Goal: Task Accomplishment & Management: Use online tool/utility

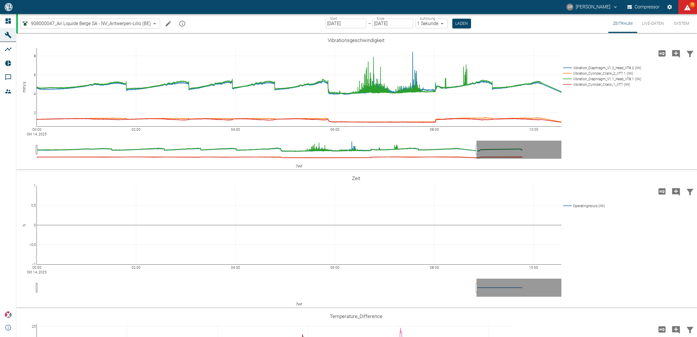
scroll to position [328, 0]
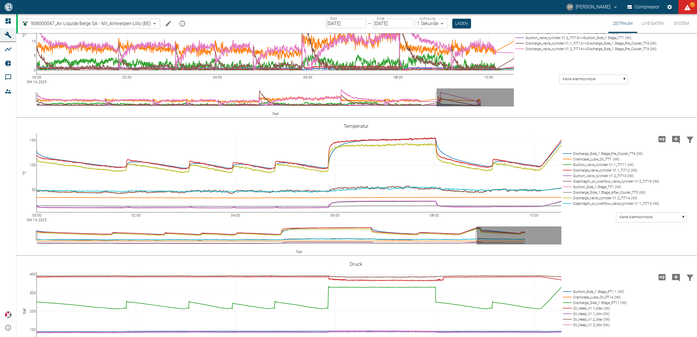
click at [66, 23] on body "CP Christoph Palm Compressor 72 Dashboard Maschinen Analysen Reports Kommentare…" at bounding box center [348, 168] width 697 height 337
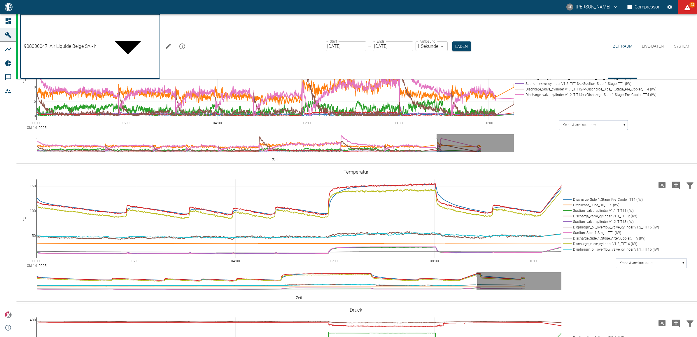
click at [13, 336] on div at bounding box center [348, 341] width 697 height 0
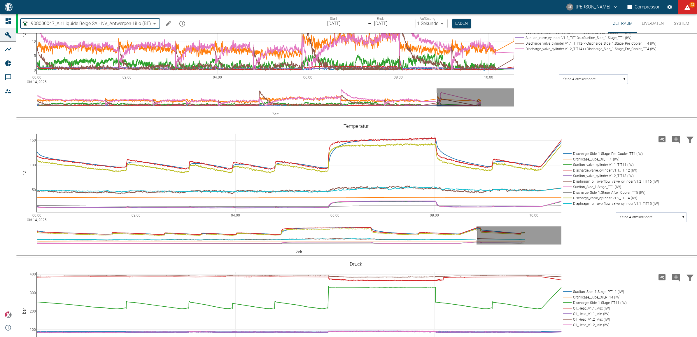
click at [9, 21] on icon at bounding box center [8, 20] width 5 height 5
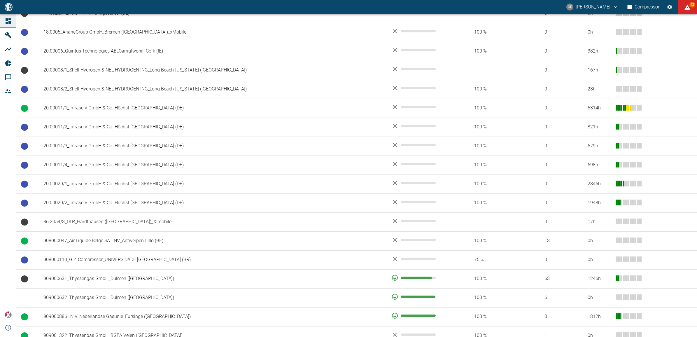
scroll to position [454, 0]
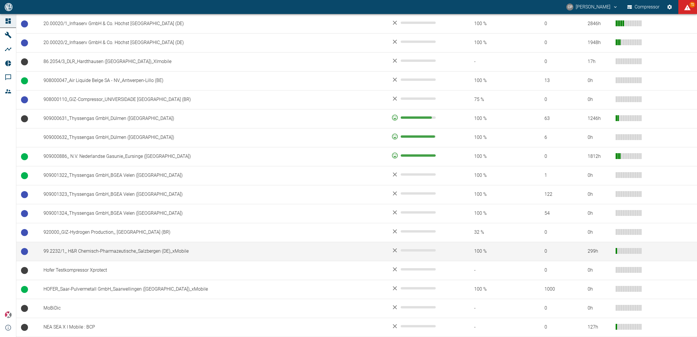
click at [106, 252] on td "99.2232/1_ H&R Chemisch-Pharmazeutische_Salzbergen (DE)_xMobile" at bounding box center [213, 251] width 348 height 19
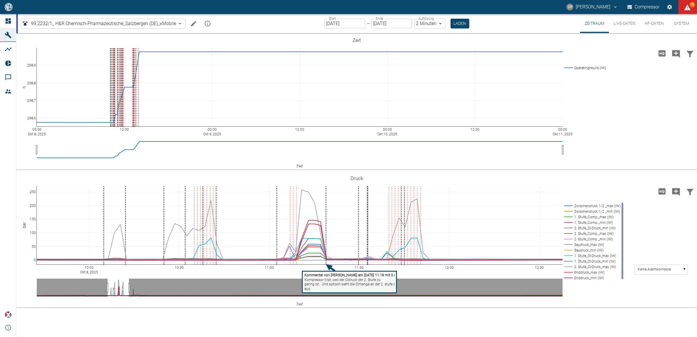
click at [332, 18] on label "Start" at bounding box center [332, 18] width 7 height 5
click at [378, 20] on label "Ende" at bounding box center [379, 18] width 8 height 5
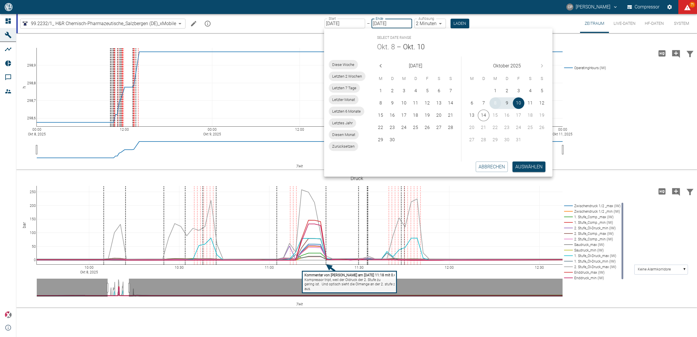
click at [494, 101] on button "8" at bounding box center [495, 103] width 12 height 12
type input "[DATE]"
click at [494, 101] on button "8" at bounding box center [495, 103] width 12 height 12
type input "1sec"
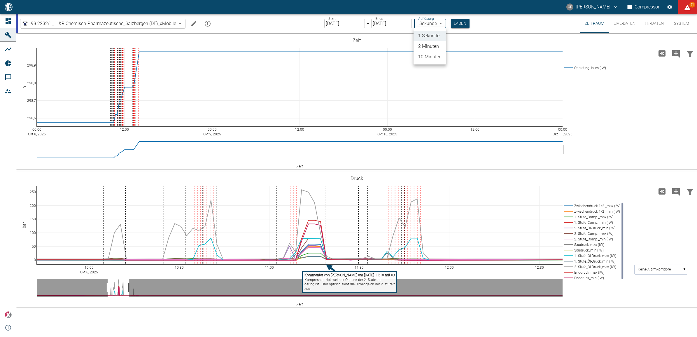
click at [442, 20] on body "CP Christoph Palm Compressor 71 Dashboard Maschinen Analysen Reports Kommentare…" at bounding box center [348, 168] width 697 height 337
click at [436, 34] on li "1 Sekunde" at bounding box center [429, 36] width 33 height 10
click at [457, 23] on button "Laden" at bounding box center [460, 24] width 19 height 10
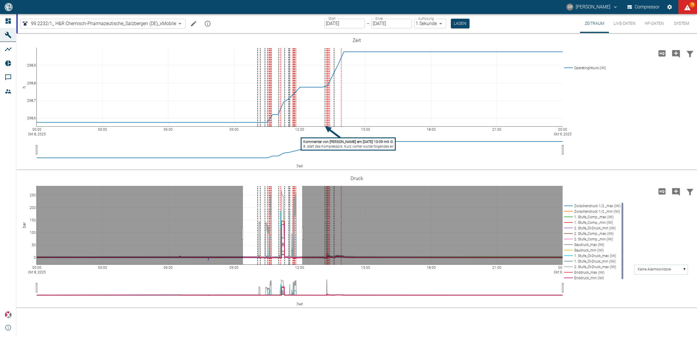
drag, startPoint x: 243, startPoint y: 233, endPoint x: 302, endPoint y: 235, distance: 59.2
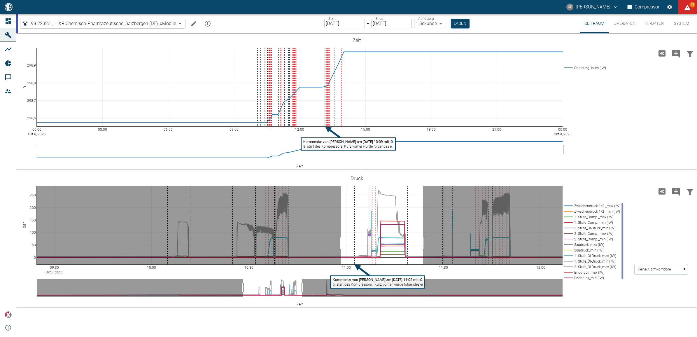
drag, startPoint x: 341, startPoint y: 243, endPoint x: 423, endPoint y: 244, distance: 81.9
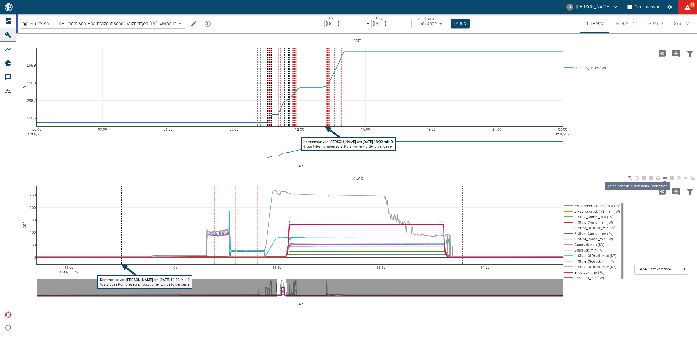
click at [663, 178] on icon at bounding box center [664, 178] width 5 height 2
click at [674, 180] on link at bounding box center [671, 178] width 7 height 7
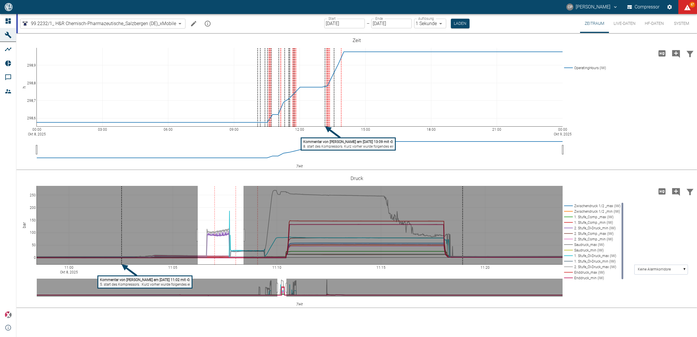
drag, startPoint x: 198, startPoint y: 235, endPoint x: 243, endPoint y: 238, distance: 45.8
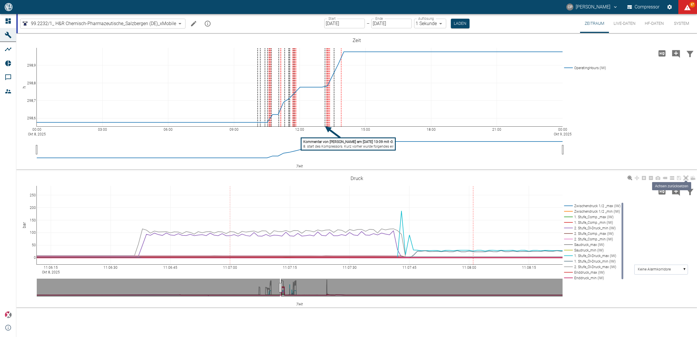
click at [688, 178] on icon at bounding box center [685, 177] width 5 height 5
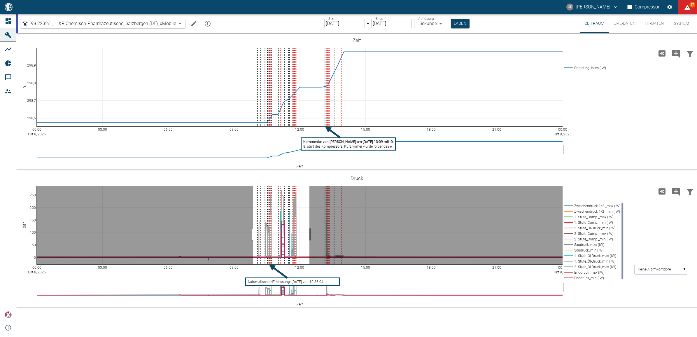
drag, startPoint x: 253, startPoint y: 234, endPoint x: 309, endPoint y: 230, distance: 56.4
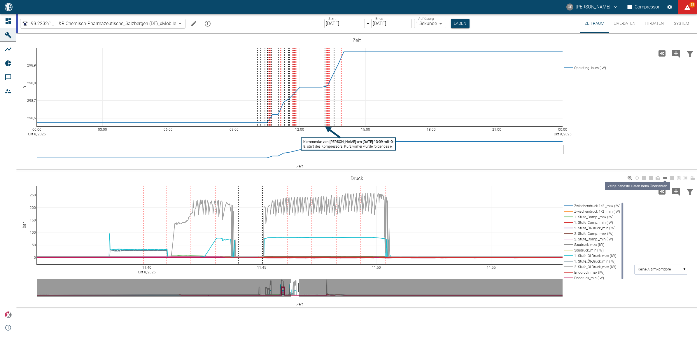
click at [666, 175] on icon at bounding box center [664, 177] width 5 height 5
click at [684, 176] on icon at bounding box center [685, 177] width 5 height 5
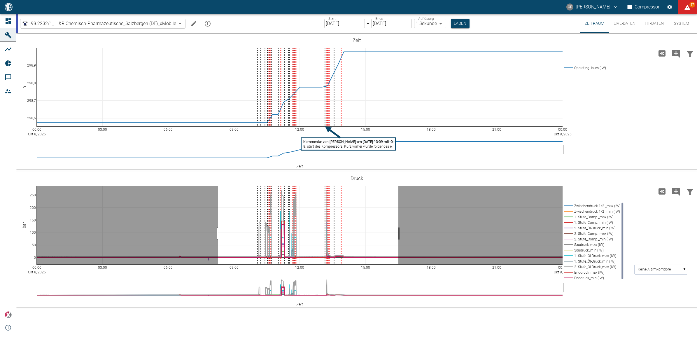
drag, startPoint x: 398, startPoint y: 233, endPoint x: 218, endPoint y: 237, distance: 180.2
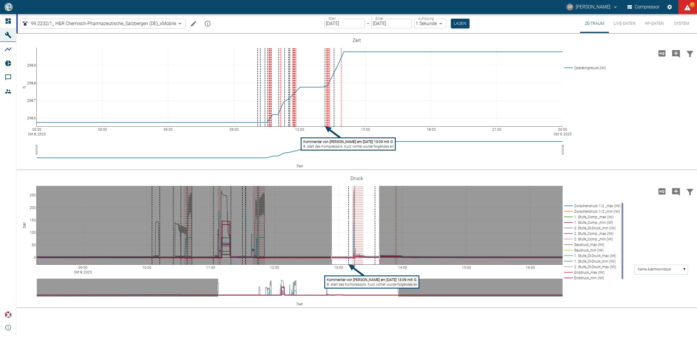
drag, startPoint x: 332, startPoint y: 254, endPoint x: 379, endPoint y: 255, distance: 47.2
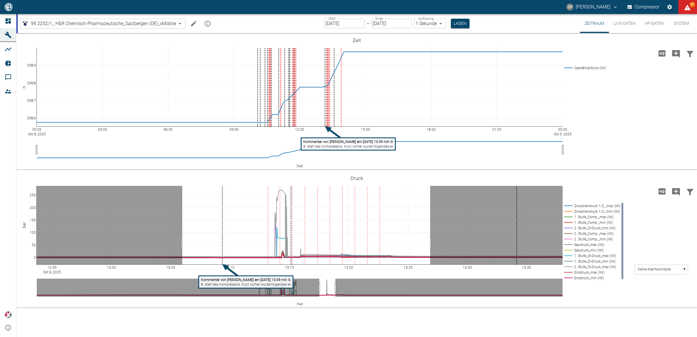
drag, startPoint x: 182, startPoint y: 243, endPoint x: 430, endPoint y: 242, distance: 247.8
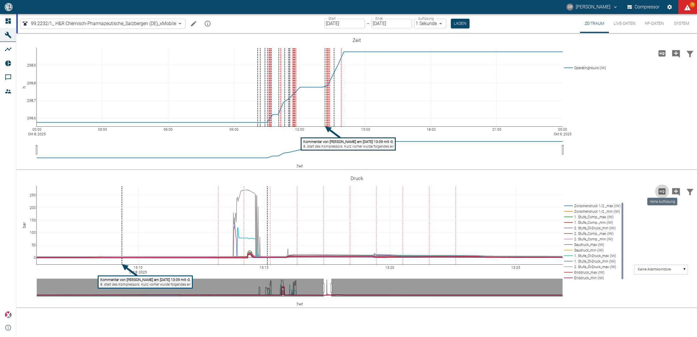
click at [661, 192] on icon "Hohe Auflösung" at bounding box center [661, 191] width 9 height 9
click at [685, 177] on icon at bounding box center [685, 177] width 5 height 5
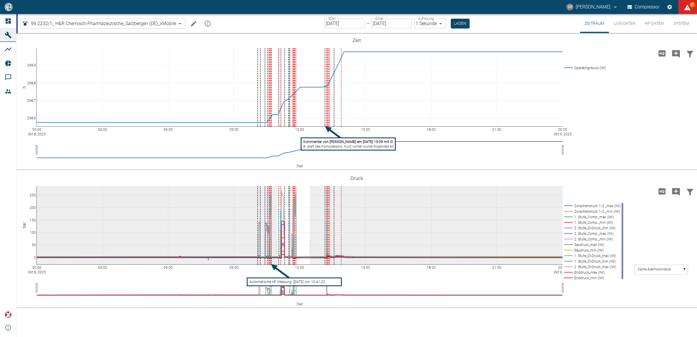
drag, startPoint x: 277, startPoint y: 247, endPoint x: 310, endPoint y: 245, distance: 32.7
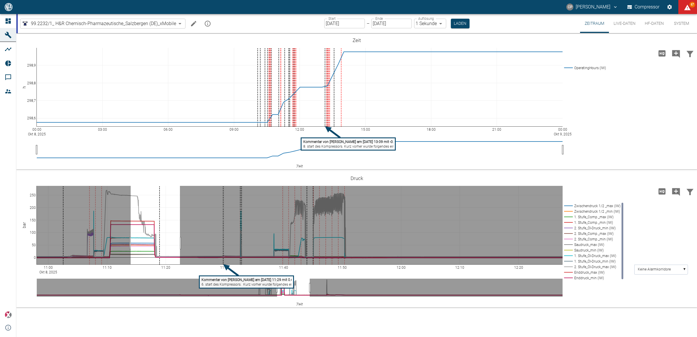
drag, startPoint x: 131, startPoint y: 243, endPoint x: 180, endPoint y: 241, distance: 49.3
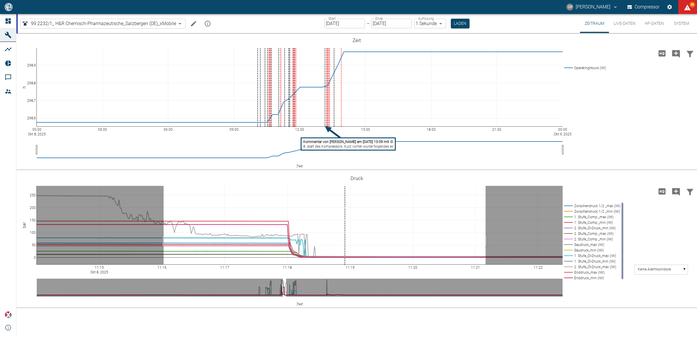
drag, startPoint x: 164, startPoint y: 240, endPoint x: 485, endPoint y: 238, distance: 321.8
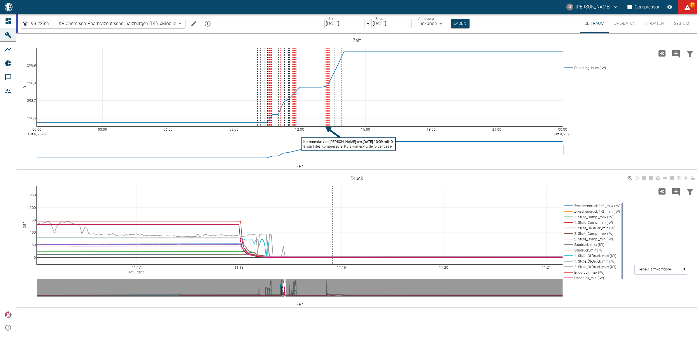
click at [588, 277] on rect at bounding box center [590, 278] width 57 height 6
click at [587, 273] on rect at bounding box center [590, 272] width 57 height 6
click at [587, 266] on rect at bounding box center [590, 267] width 57 height 6
click at [586, 262] on rect at bounding box center [590, 261] width 57 height 6
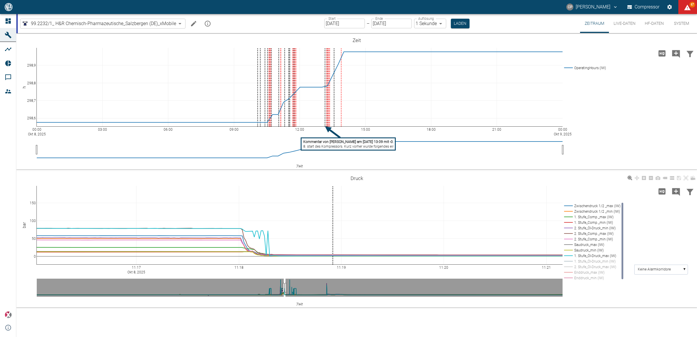
click at [586, 265] on rect at bounding box center [590, 267] width 57 height 6
click at [587, 260] on rect at bounding box center [590, 261] width 57 height 6
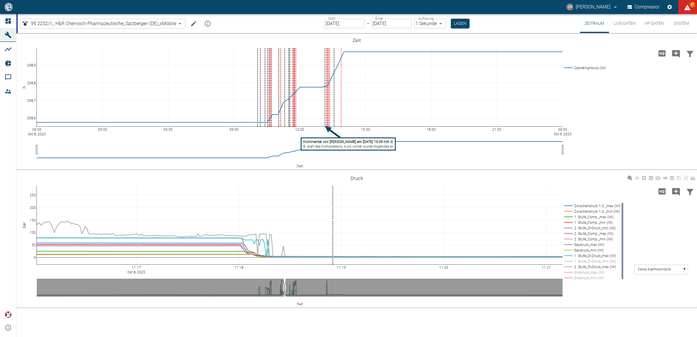
click at [587, 270] on rect at bounding box center [590, 272] width 57 height 6
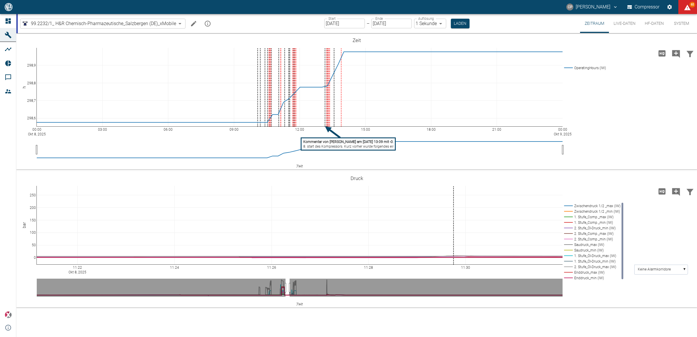
drag, startPoint x: 286, startPoint y: 287, endPoint x: 289, endPoint y: 287, distance: 3.5
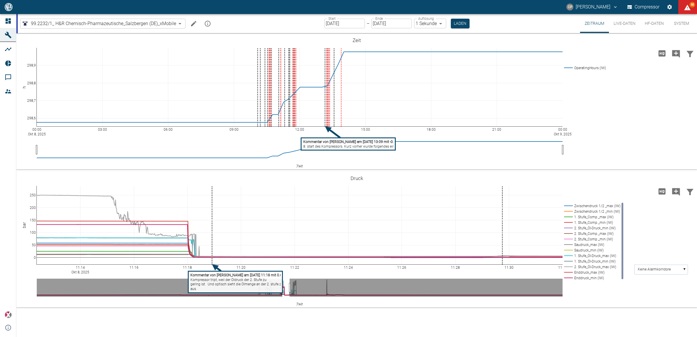
drag, startPoint x: 285, startPoint y: 286, endPoint x: 282, endPoint y: 286, distance: 3.2
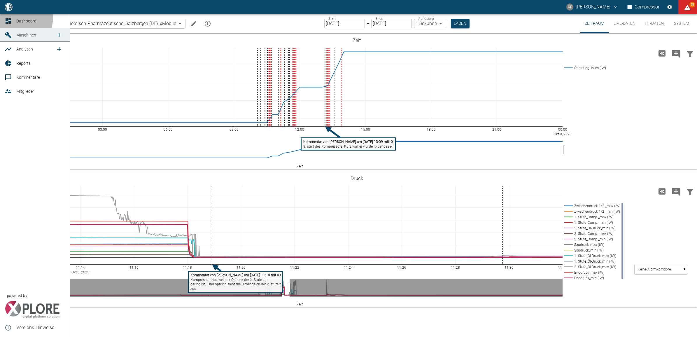
click at [13, 17] on link "Dashboard" at bounding box center [35, 21] width 70 height 14
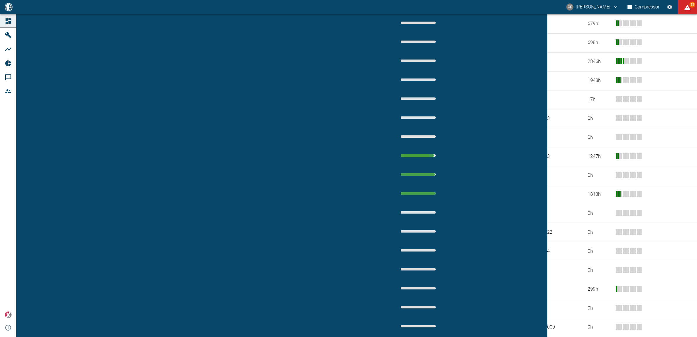
scroll to position [454, 0]
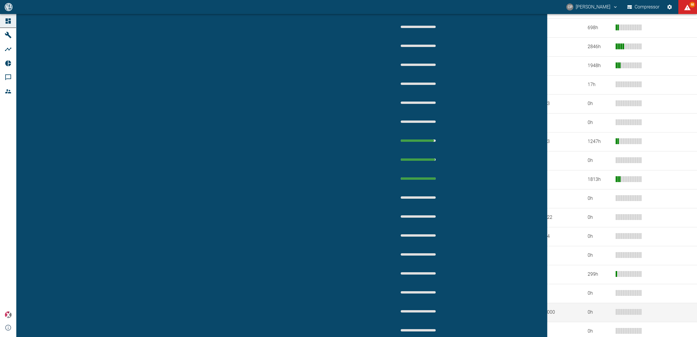
click at [77, 303] on td "HOFER_Saar-Pulvermetall GmbH_Saarwellingen ([GEOGRAPHIC_DATA])_xMobile" at bounding box center [213, 312] width 348 height 19
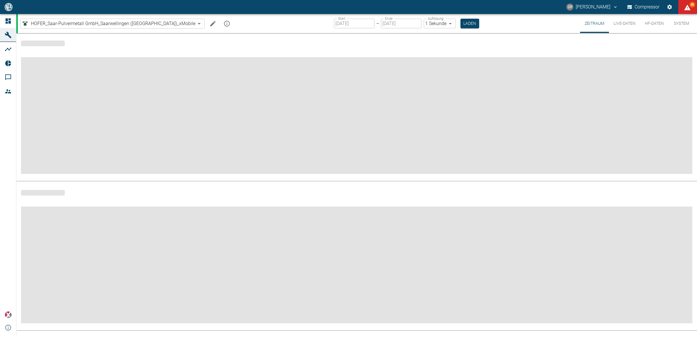
click at [651, 21] on button "HF-Daten" at bounding box center [654, 23] width 28 height 19
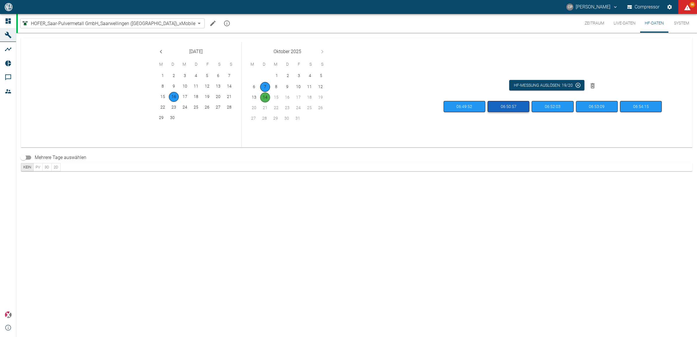
click at [514, 108] on button "06:50:57" at bounding box center [508, 106] width 42 height 11
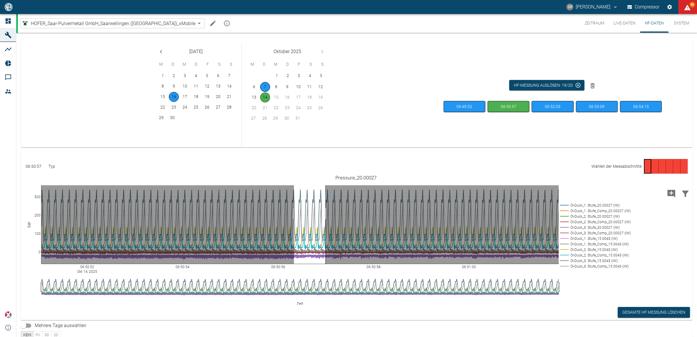
drag, startPoint x: 294, startPoint y: 213, endPoint x: 325, endPoint y: 213, distance: 31.2
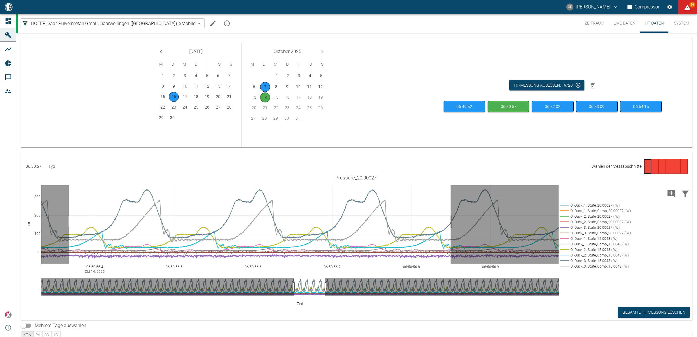
drag, startPoint x: 69, startPoint y: 222, endPoint x: 450, endPoint y: 219, distance: 381.6
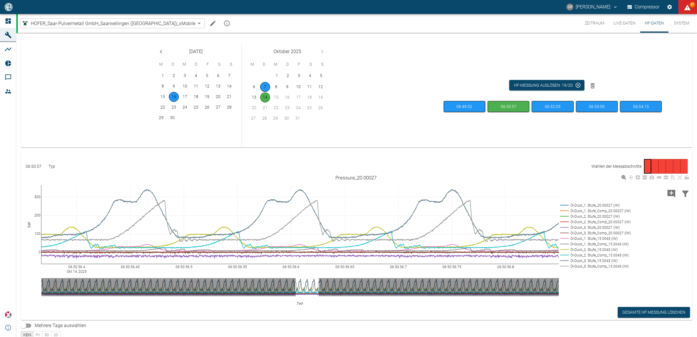
click at [586, 206] on rect at bounding box center [593, 205] width 71 height 6
drag, startPoint x: 586, startPoint y: 211, endPoint x: 589, endPoint y: 217, distance: 6.3
click at [586, 211] on rect at bounding box center [593, 211] width 71 height 6
click at [589, 217] on rect at bounding box center [593, 216] width 71 height 6
click at [589, 222] on rect at bounding box center [593, 222] width 71 height 6
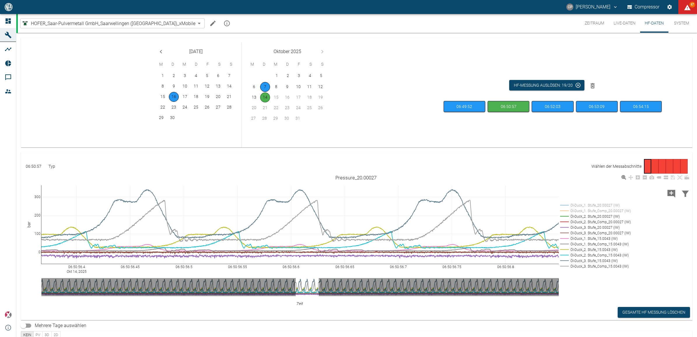
click at [589, 226] on rect at bounding box center [593, 227] width 71 height 6
click at [589, 231] on rect at bounding box center [593, 233] width 71 height 6
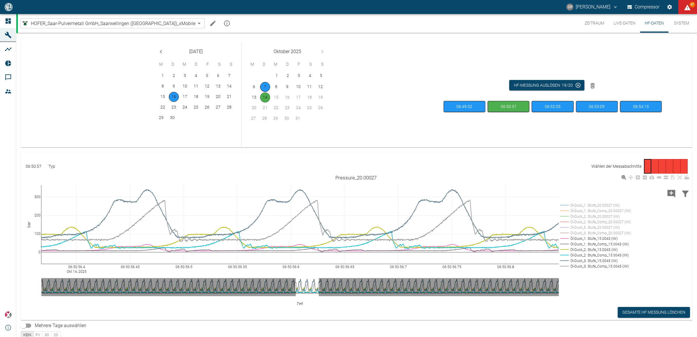
click at [588, 238] on rect at bounding box center [593, 239] width 71 height 6
click at [588, 239] on rect at bounding box center [593, 239] width 71 height 6
click at [589, 245] on rect at bounding box center [593, 244] width 71 height 6
click at [590, 248] on rect at bounding box center [593, 250] width 71 height 6
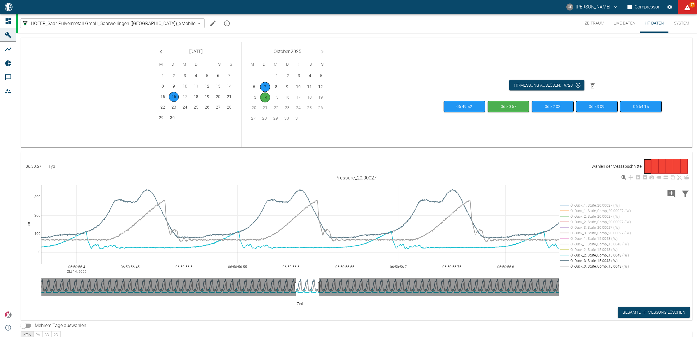
click at [590, 253] on rect at bounding box center [593, 255] width 71 height 6
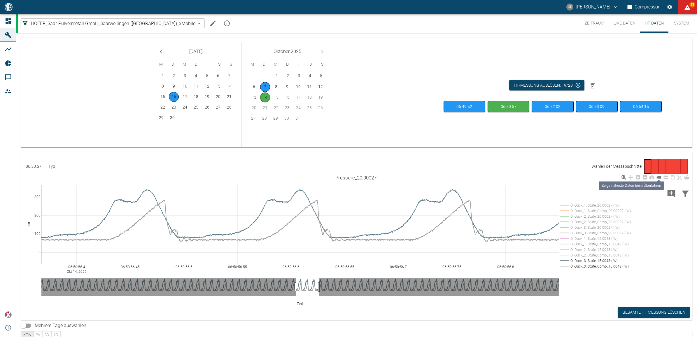
click at [661, 178] on link at bounding box center [658, 177] width 7 height 7
click at [162, 50] on icon "Previous month" at bounding box center [160, 51] width 7 height 7
click at [161, 49] on icon "Previous month" at bounding box center [160, 51] width 7 height 7
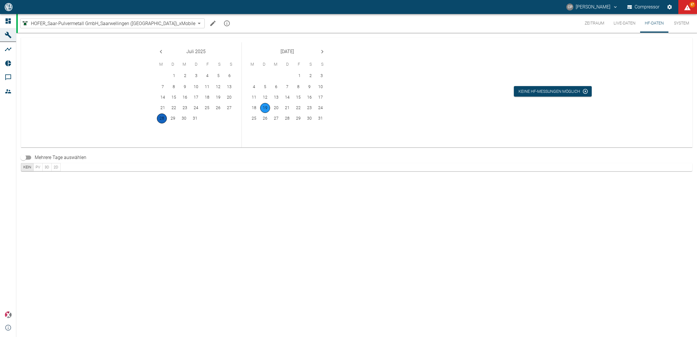
click at [163, 120] on button "28" at bounding box center [162, 118] width 10 height 10
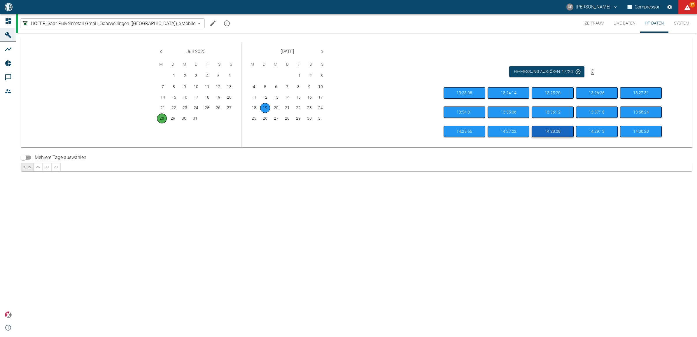
click at [548, 134] on button "14:28:08" at bounding box center [552, 131] width 42 height 11
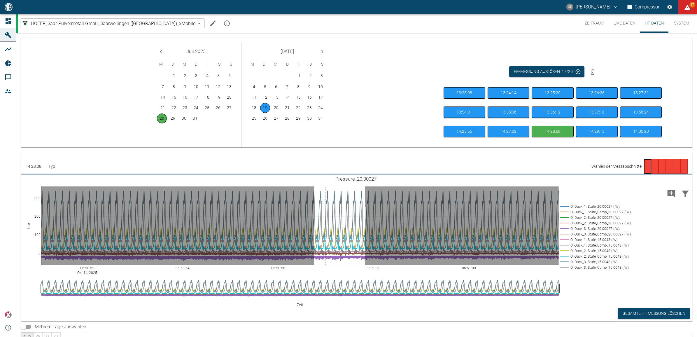
drag, startPoint x: 314, startPoint y: 213, endPoint x: 365, endPoint y: 217, distance: 51.8
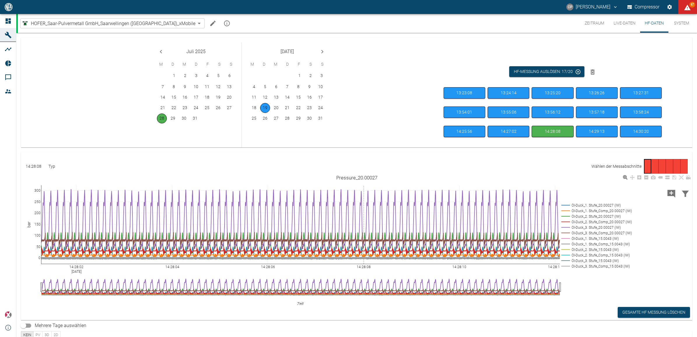
drag, startPoint x: 188, startPoint y: 222, endPoint x: 441, endPoint y: 224, distance: 252.7
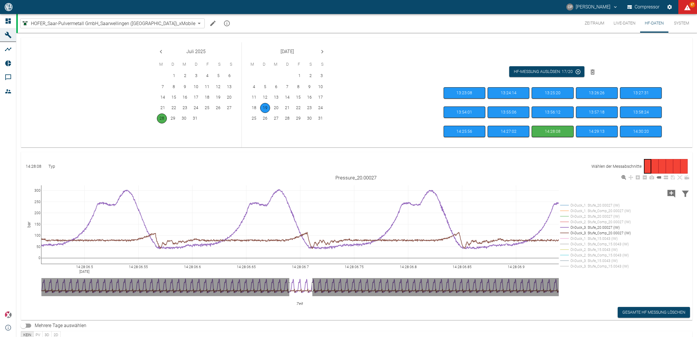
click at [583, 231] on rect at bounding box center [593, 233] width 71 height 6
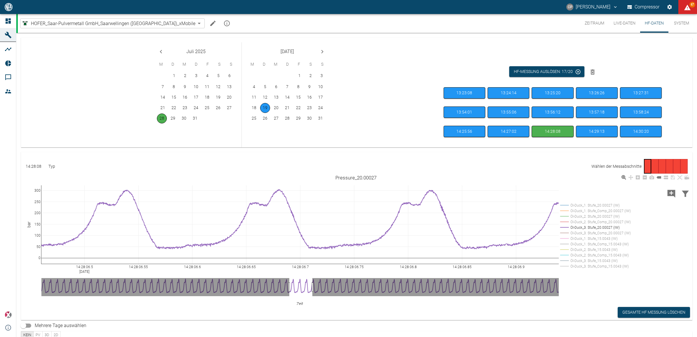
click at [583, 226] on rect at bounding box center [593, 227] width 71 height 6
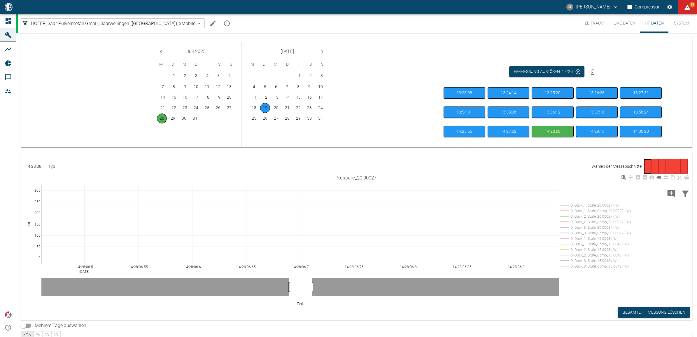
click at [584, 207] on rect at bounding box center [593, 205] width 71 height 6
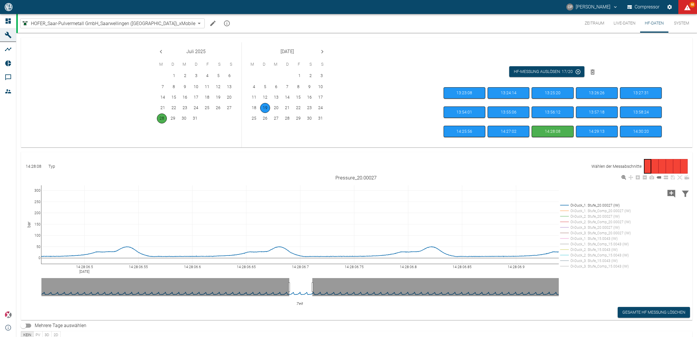
click at [583, 203] on rect at bounding box center [593, 205] width 71 height 6
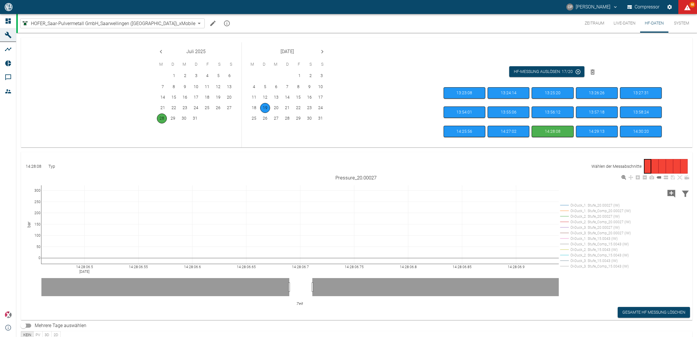
click at [583, 204] on rect at bounding box center [593, 205] width 71 height 6
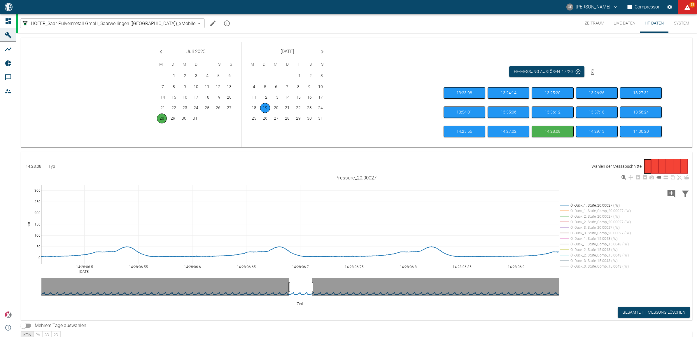
click at [585, 210] on rect at bounding box center [593, 211] width 71 height 6
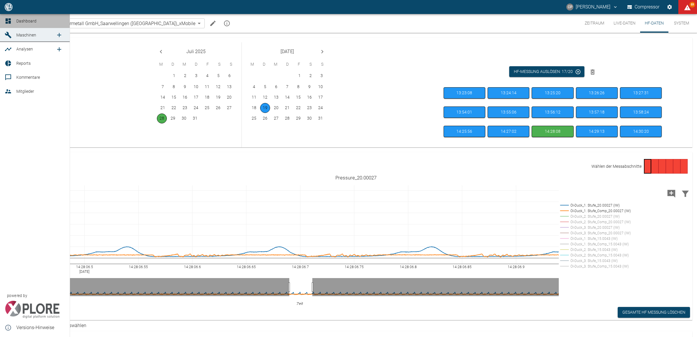
click at [6, 22] on icon at bounding box center [8, 20] width 5 height 5
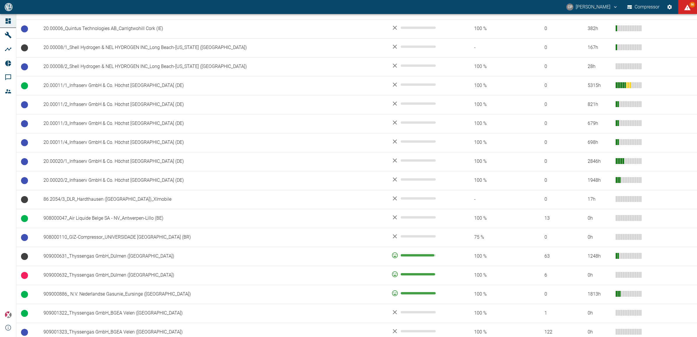
scroll to position [401, 0]
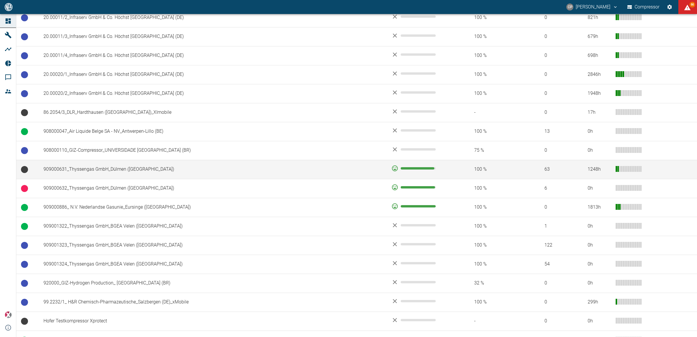
click at [117, 169] on td "909000631_Thyssengas GmbH_Dülmen ([GEOGRAPHIC_DATA])" at bounding box center [213, 169] width 348 height 19
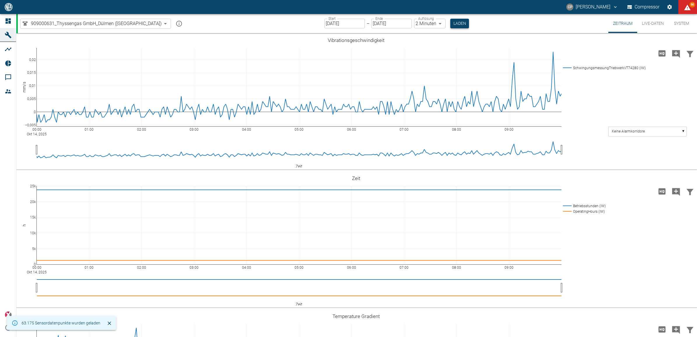
type input "2min"
click at [450, 20] on button "Laden" at bounding box center [459, 24] width 19 height 10
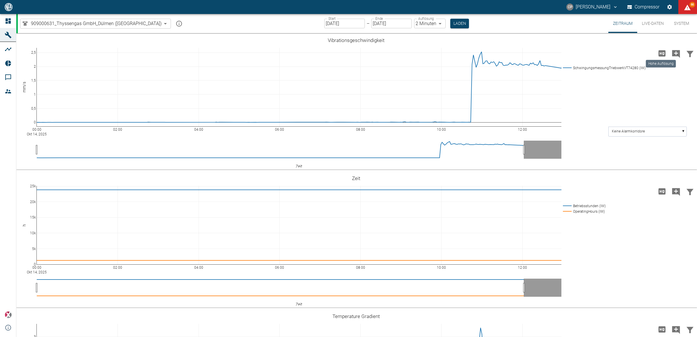
click at [659, 50] on icon "Hohe Auflösung" at bounding box center [661, 53] width 7 height 6
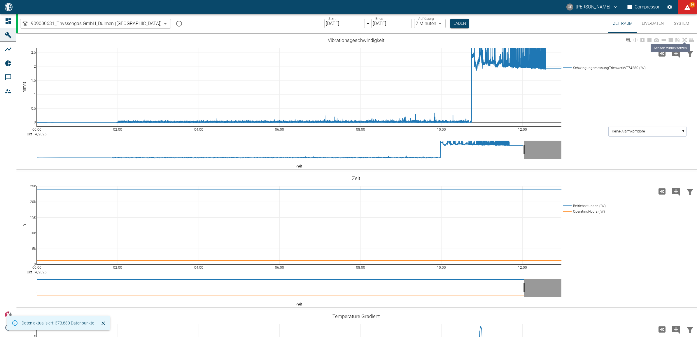
click at [681, 41] on link at bounding box center [684, 40] width 7 height 7
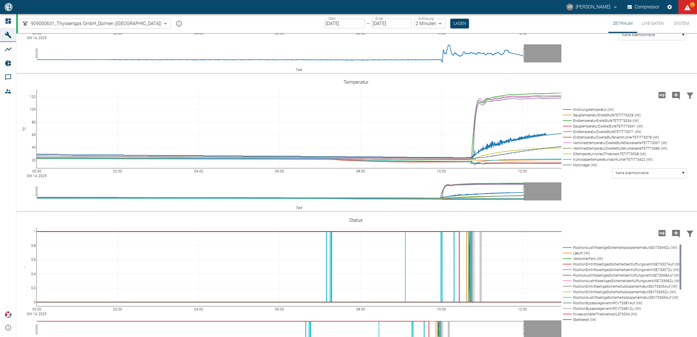
scroll to position [364, 0]
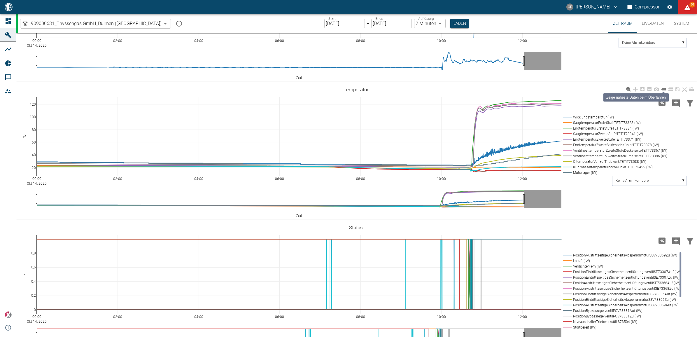
click at [663, 90] on icon at bounding box center [663, 89] width 5 height 5
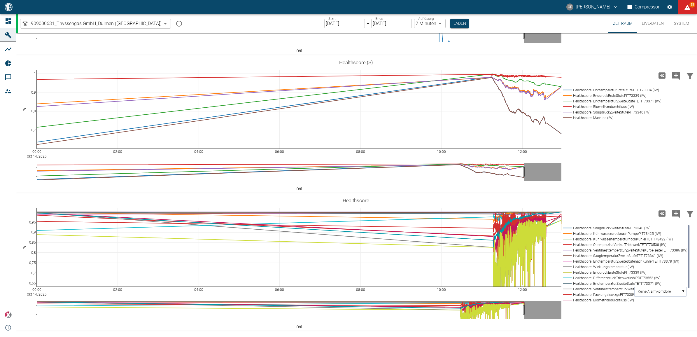
scroll to position [1275, 0]
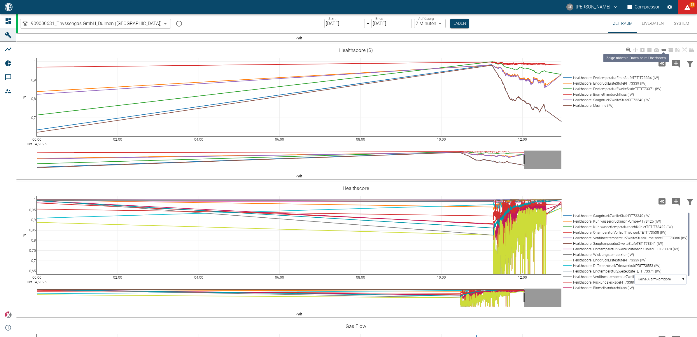
click at [665, 51] on icon at bounding box center [663, 50] width 5 height 2
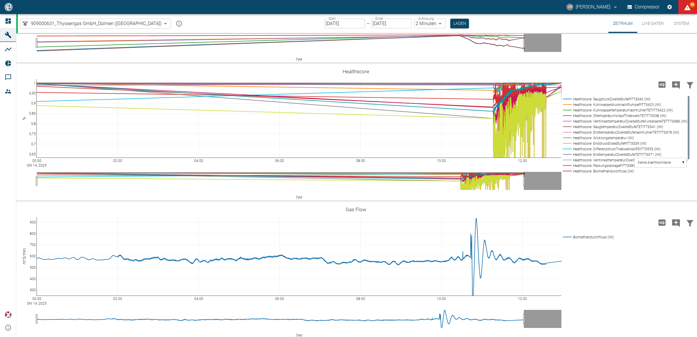
scroll to position [1421, 0]
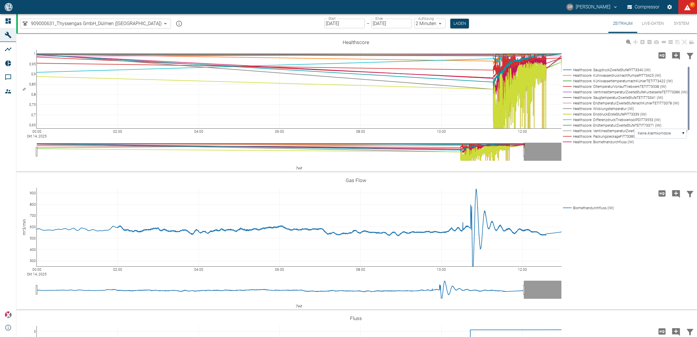
click at [589, 117] on rect at bounding box center [623, 114] width 125 height 6
click at [589, 122] on rect at bounding box center [623, 120] width 125 height 6
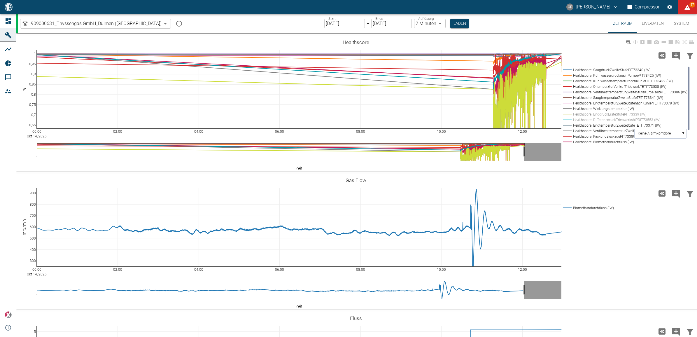
click at [587, 78] on rect at bounding box center [623, 76] width 125 height 6
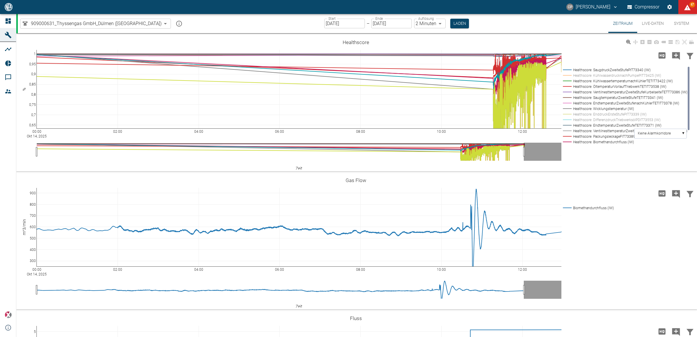
click at [585, 73] on rect at bounding box center [623, 70] width 125 height 6
click at [586, 84] on rect at bounding box center [623, 81] width 125 height 6
click at [587, 89] on rect at bounding box center [623, 87] width 125 height 6
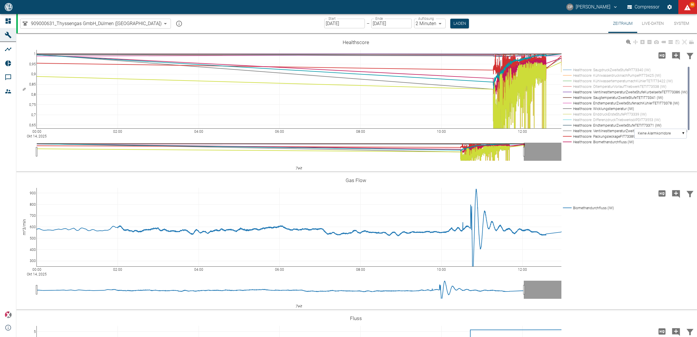
click at [587, 95] on rect at bounding box center [623, 92] width 125 height 6
click at [587, 100] on rect at bounding box center [623, 98] width 125 height 6
click at [588, 106] on rect at bounding box center [623, 103] width 125 height 6
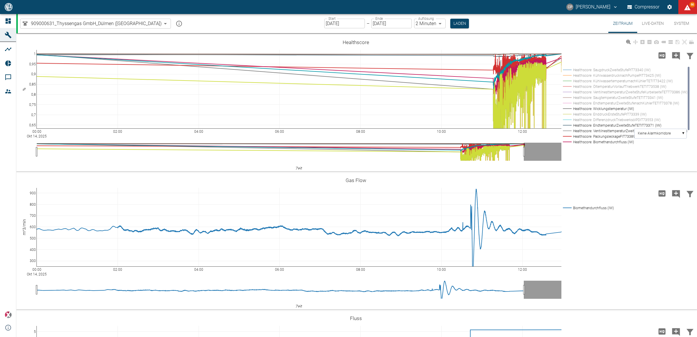
click at [589, 111] on rect at bounding box center [623, 109] width 125 height 6
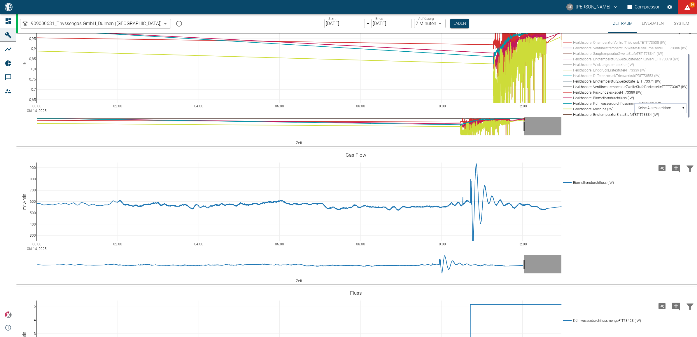
scroll to position [1457, 0]
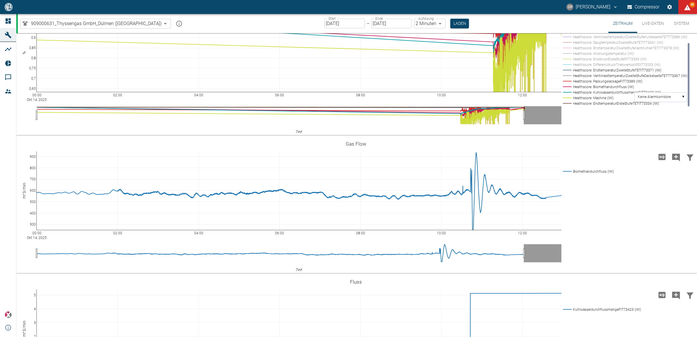
click at [584, 106] on rect at bounding box center [623, 104] width 125 height 6
click at [582, 95] on rect at bounding box center [623, 92] width 125 height 6
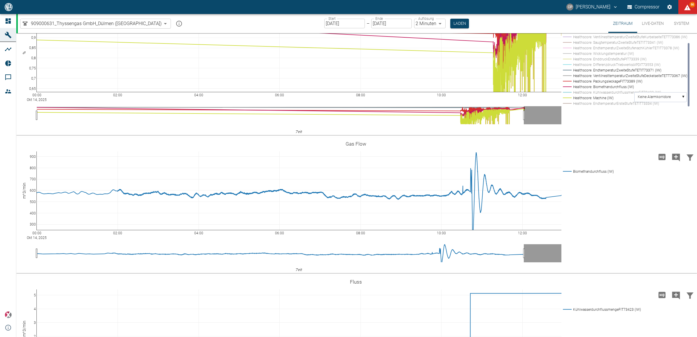
click at [583, 101] on rect at bounding box center [623, 98] width 125 height 6
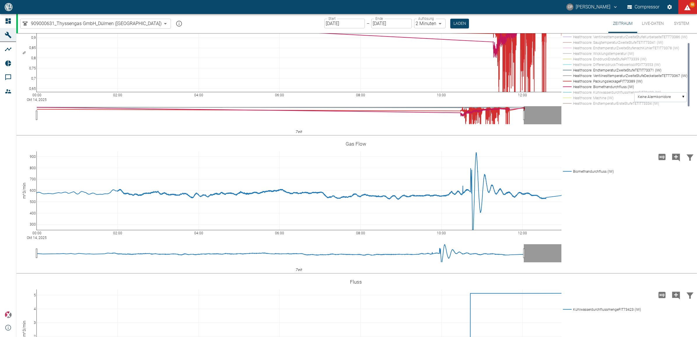
click at [582, 89] on rect at bounding box center [623, 87] width 125 height 6
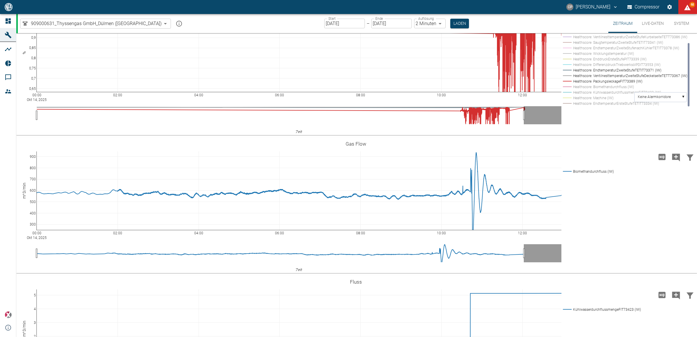
click at [582, 84] on rect at bounding box center [623, 81] width 125 height 6
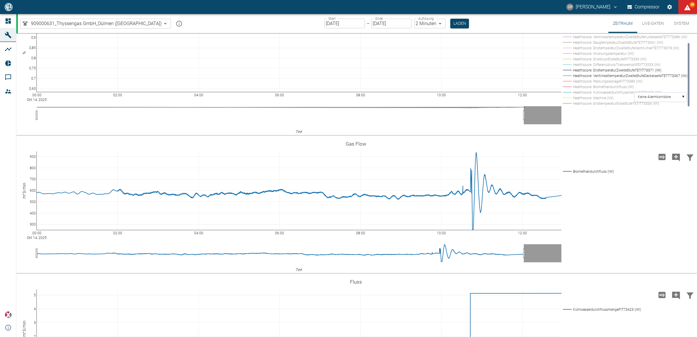
click at [582, 84] on rect at bounding box center [623, 81] width 125 height 6
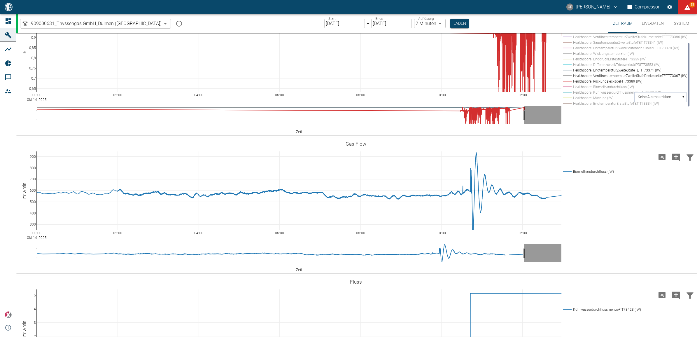
click at [592, 73] on rect at bounding box center [623, 70] width 125 height 6
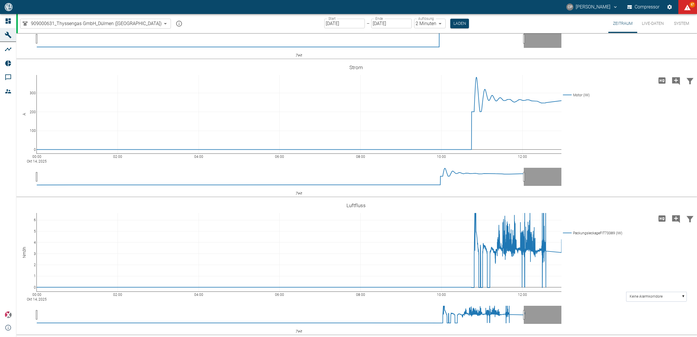
scroll to position [1900, 0]
click at [683, 206] on icon at bounding box center [684, 205] width 5 height 5
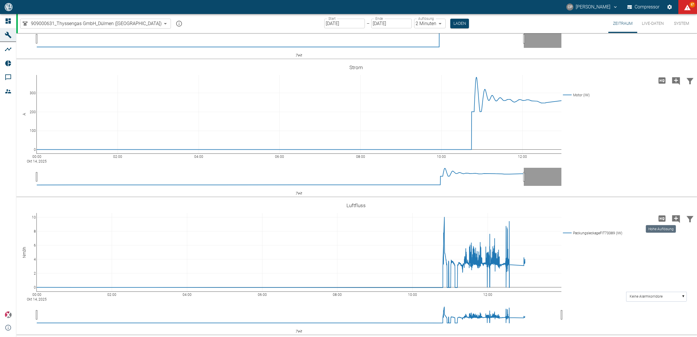
click at [658, 219] on icon "Hohe Auflösung" at bounding box center [661, 218] width 9 height 9
drag, startPoint x: 658, startPoint y: 219, endPoint x: 646, endPoint y: 234, distance: 19.7
click at [646, 234] on div "00:00 Okt 14, 2025 02:00 04:00 06:00 08:00 10:00 12:00 0 2 4 6 8 10 Packungslec…" at bounding box center [355, 266] width 679 height 131
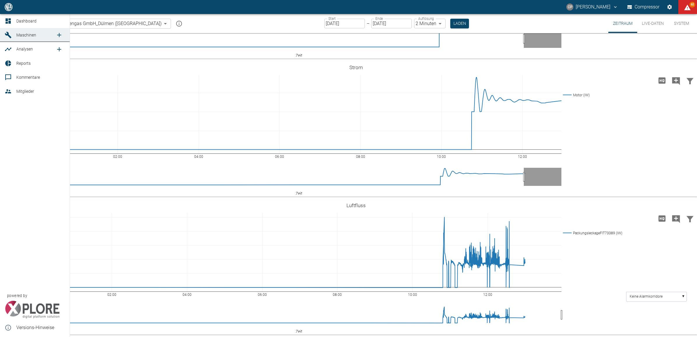
click at [59, 48] on icon "new /analyses/list/0" at bounding box center [59, 49] width 7 height 7
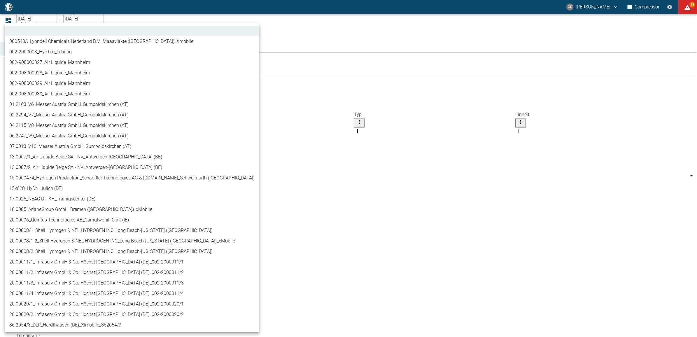
click at [89, 51] on body "CP Christoph Palm Compressor 65 Dashboard Maschinen Analysen Reports Kommentare…" at bounding box center [348, 168] width 697 height 337
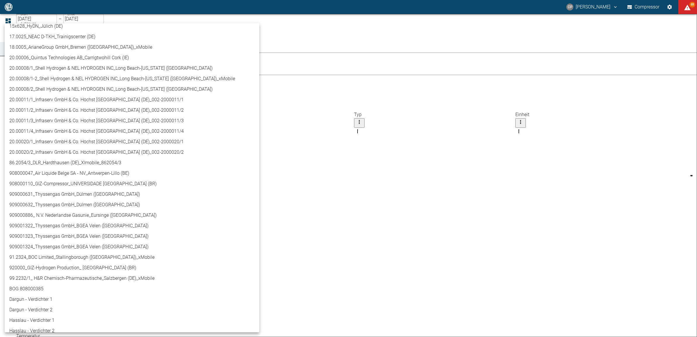
scroll to position [142, 0]
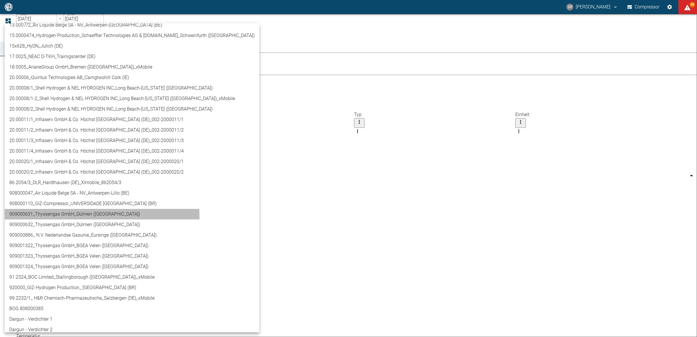
click at [45, 216] on li "909000631_Thyssengas GmbH_Dülmen ([GEOGRAPHIC_DATA])" at bounding box center [132, 214] width 254 height 10
type input "a6252582-01dd-49cb-8dbe-0742b28bc007"
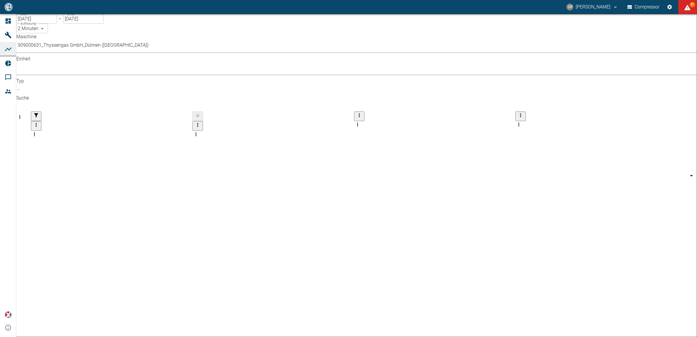
scroll to position [0, 0]
checkbox input "false"
checkbox input "true"
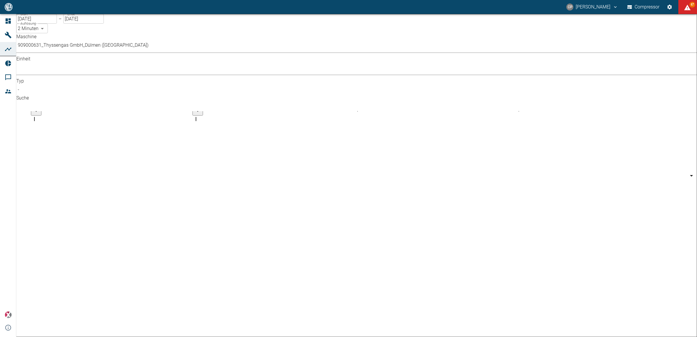
scroll to position [1046, 0]
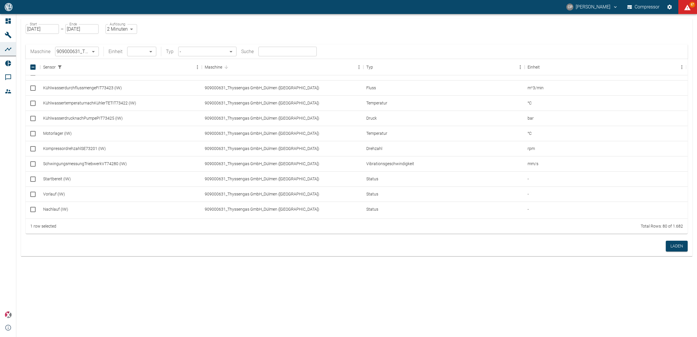
scroll to position [797, 0]
click at [31, 170] on input "Select row" at bounding box center [33, 165] width 12 height 12
checkbox input "true"
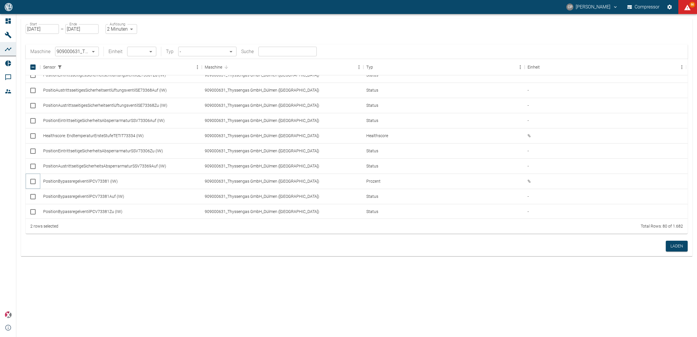
drag, startPoint x: 37, startPoint y: 181, endPoint x: 20, endPoint y: 172, distance: 19.4
drag, startPoint x: 20, startPoint y: 172, endPoint x: 9, endPoint y: 144, distance: 30.4
click at [9, 144] on div "Dashboard Maschinen Analysen Reports Kommentare Mitglieder powered by Versions-…" at bounding box center [8, 175] width 16 height 323
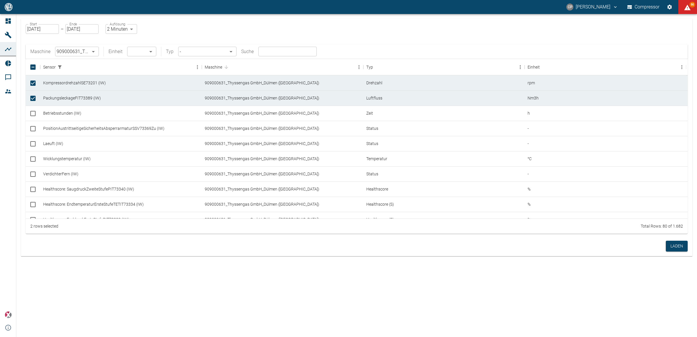
drag, startPoint x: 68, startPoint y: 152, endPoint x: 3, endPoint y: 143, distance: 65.6
click at [3, 143] on div "Dashboard Maschinen Analysen Reports Kommentare Mitglieder powered by Versions-…" at bounding box center [8, 175] width 16 height 323
click at [138, 29] on div "Start 14.10.2025 Start – Ende 14.10.2025 Ende Auflösung 2 Minuten 2min Auflösun…" at bounding box center [356, 128] width 671 height 219
click at [132, 30] on body "CP Christoph Palm Compressor 66 Dashboard Maschinen Analysen Reports Kommentare…" at bounding box center [348, 168] width 697 height 337
click at [82, 32] on div at bounding box center [348, 168] width 697 height 337
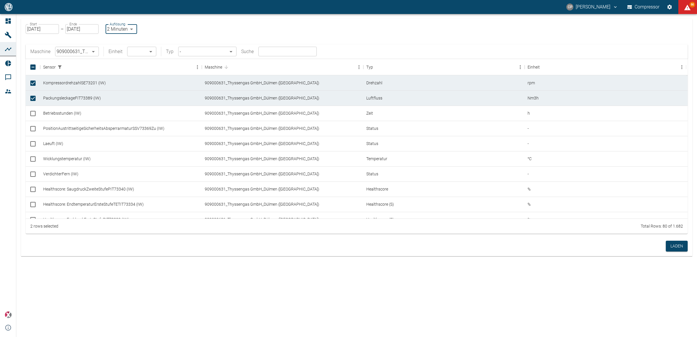
click at [55, 29] on input "[DATE]" at bounding box center [42, 29] width 33 height 10
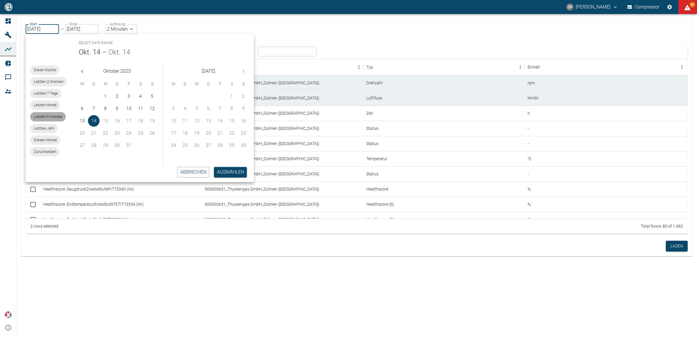
click at [46, 118] on span "Letzten 6 Monate" at bounding box center [48, 117] width 36 height 6
type input "01.04.2025"
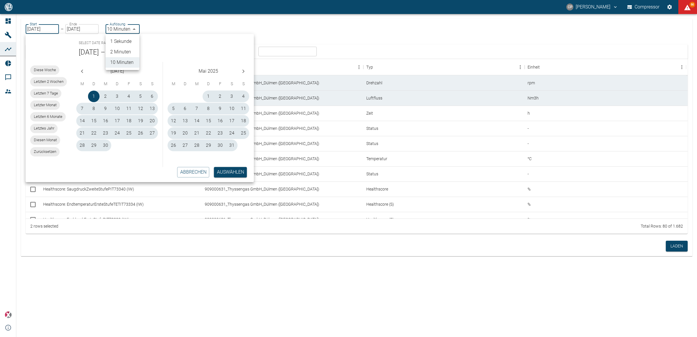
click at [124, 28] on body "CP Christoph Palm Compressor 66 Dashboard Maschinen Analysen Reports Kommentare…" at bounding box center [348, 168] width 697 height 337
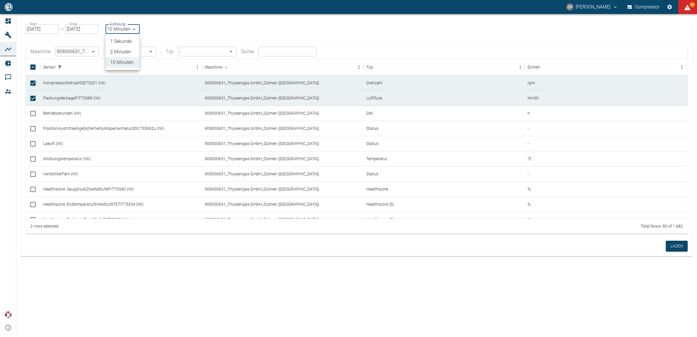
click at [126, 51] on li "2 Minuten" at bounding box center [123, 52] width 34 height 10
click at [124, 29] on body "CP Christoph Palm Compressor 66 Dashboard Maschinen Analysen Reports Kommentare…" at bounding box center [348, 168] width 697 height 337
click at [125, 41] on li "1 Sekunde" at bounding box center [121, 41] width 33 height 10
type input "1sec"
click at [681, 243] on button "Laden" at bounding box center [676, 245] width 22 height 11
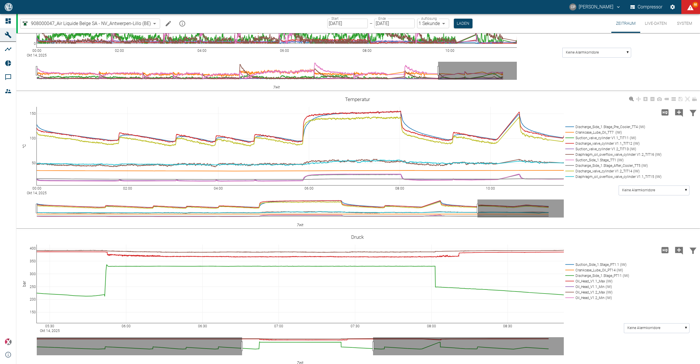
scroll to position [356, 0]
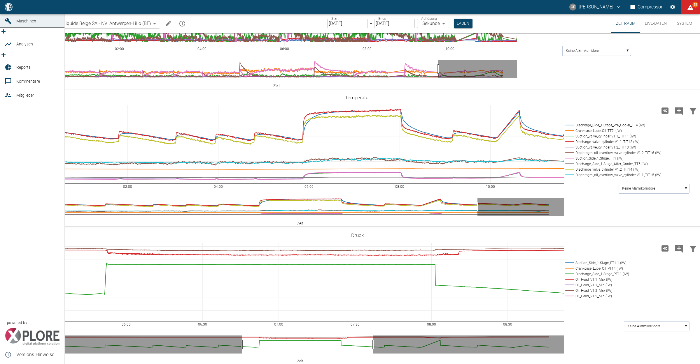
click at [7, 51] on icon "new /analyses/list/0" at bounding box center [3, 54] width 7 height 7
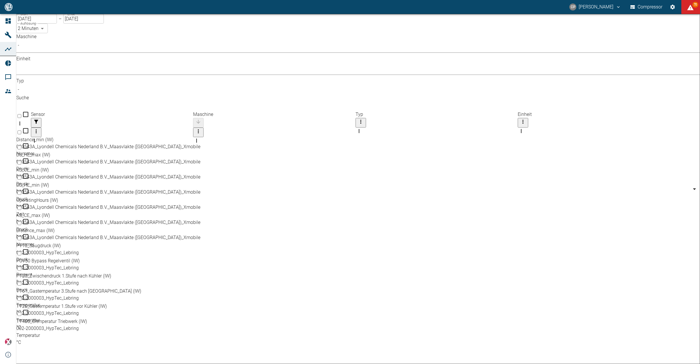
click at [78, 48] on body "[PERSON_NAME] Compressor 70 Dashboard Maschinen Analysen Reports Kommentare Mit…" at bounding box center [350, 182] width 700 height 364
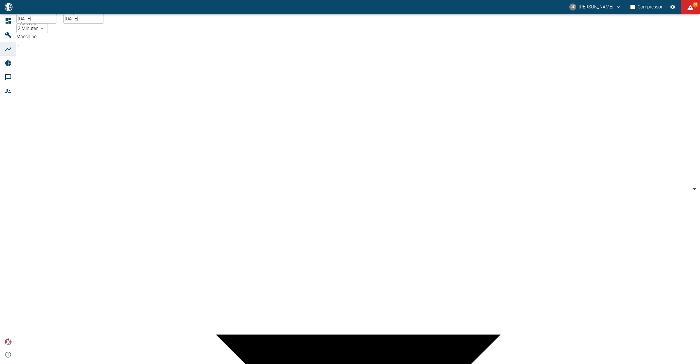
scroll to position [197, 0]
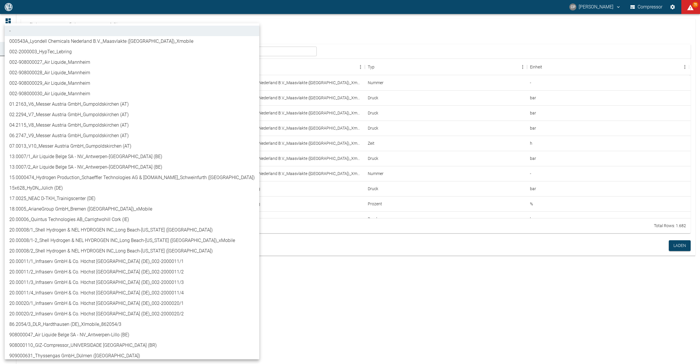
scroll to position [151, 0]
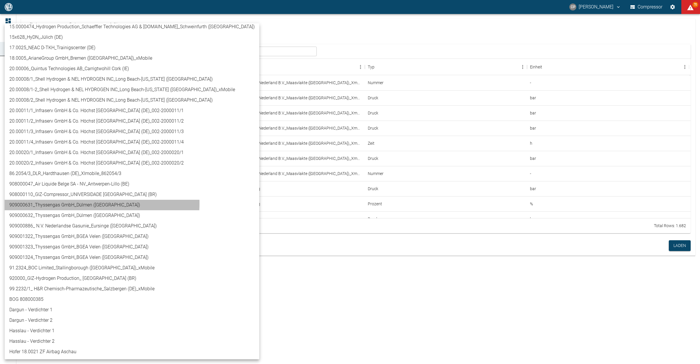
click at [64, 203] on li "909000631_Thyssengas GmbH_Dülmen ([GEOGRAPHIC_DATA])" at bounding box center [132, 205] width 254 height 10
type input "a6252582-01dd-49cb-8dbe-0742b28bc007"
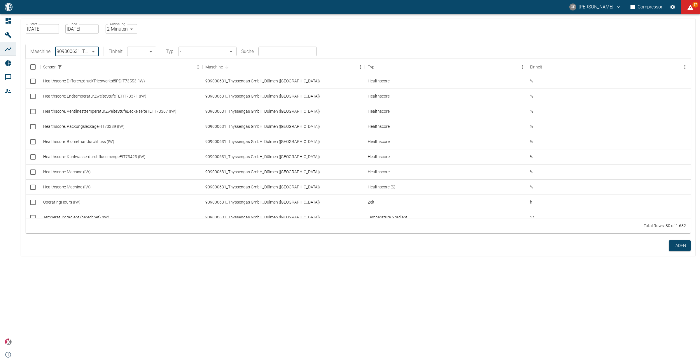
scroll to position [960, 0]
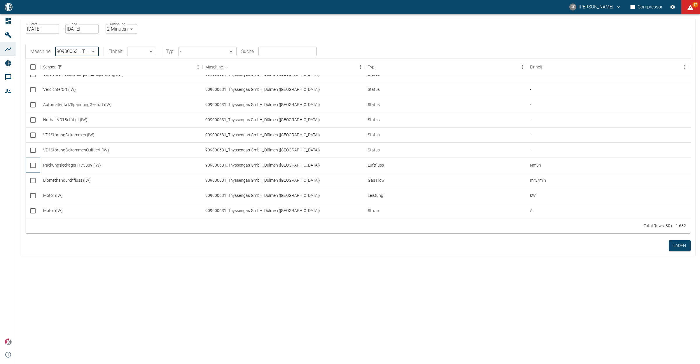
click at [35, 164] on input "Select row" at bounding box center [33, 165] width 12 height 12
checkbox input "false"
checkbox input "true"
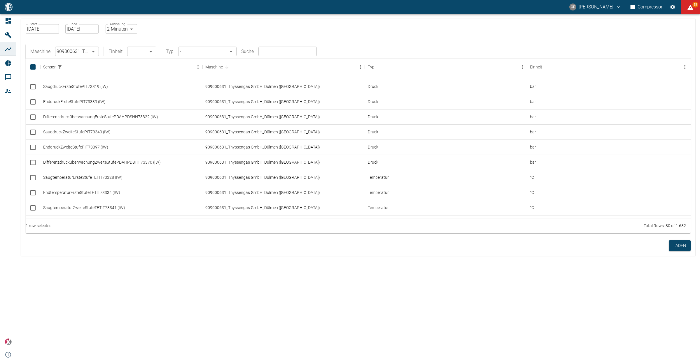
scroll to position [0, 0]
click at [34, 165] on input "Select row" at bounding box center [33, 165] width 12 height 12
checkbox input "true"
click at [113, 32] on body "[PERSON_NAME] Compressor 68 Dashboard Maschinen Analysen Reports Kommentare Mit…" at bounding box center [350, 182] width 700 height 364
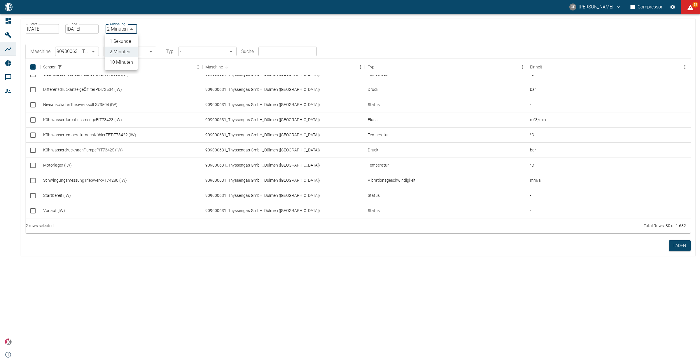
click at [117, 43] on li "1 Sekunde" at bounding box center [121, 41] width 33 height 10
type input "1sec"
click at [47, 29] on input "[DATE]" at bounding box center [42, 29] width 33 height 10
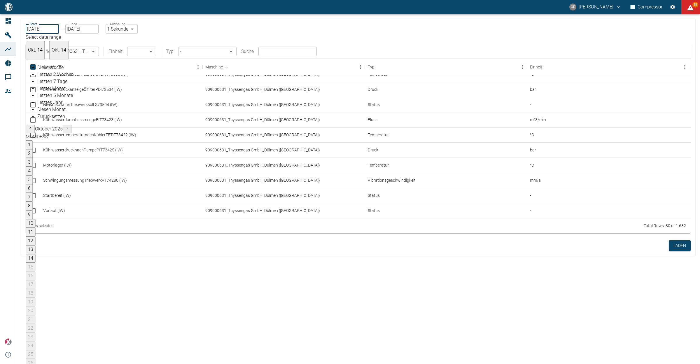
click at [33, 126] on icon "Previous month" at bounding box center [30, 128] width 5 height 5
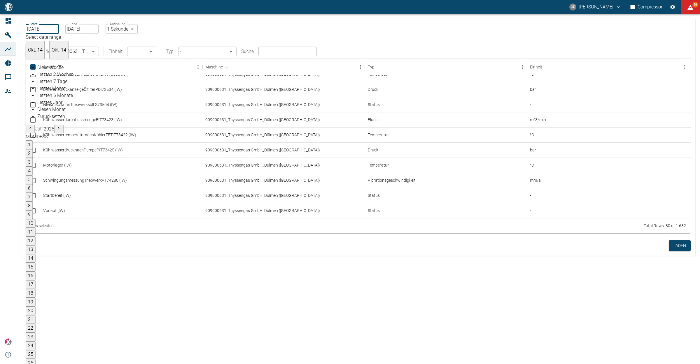
click at [33, 141] on button "1" at bounding box center [29, 145] width 7 height 9
type input "[DATE]"
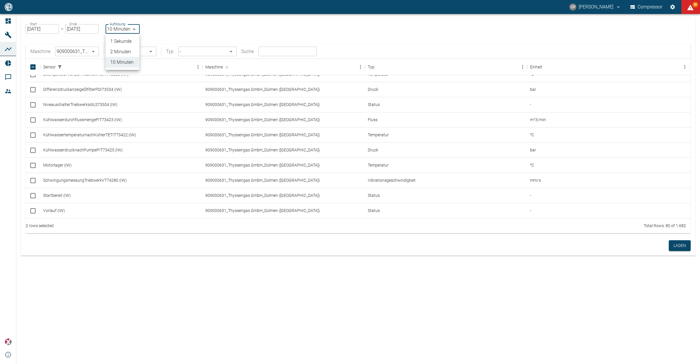
click at [115, 31] on body "[PERSON_NAME] Compressor 66 Dashboard Maschinen Analysen Reports Kommentare Mit…" at bounding box center [350, 182] width 700 height 364
click at [121, 41] on li "1 Sekunde" at bounding box center [123, 41] width 34 height 10
type input "1sec"
click at [673, 246] on button "Laden" at bounding box center [679, 245] width 22 height 11
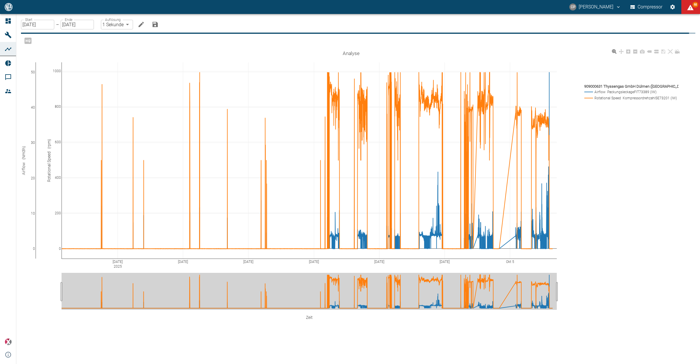
click at [614, 95] on rect at bounding box center [629, 98] width 94 height 6
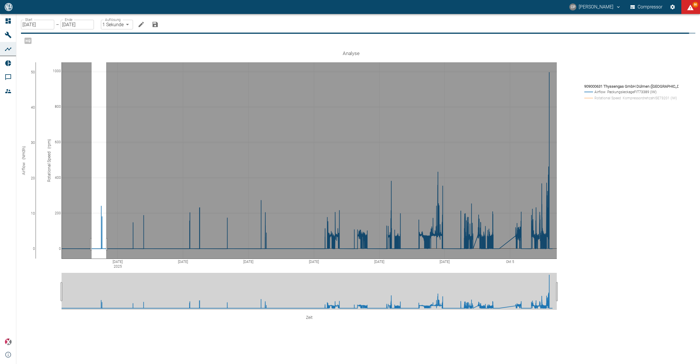
drag, startPoint x: 99, startPoint y: 238, endPoint x: 113, endPoint y: 238, distance: 14.6
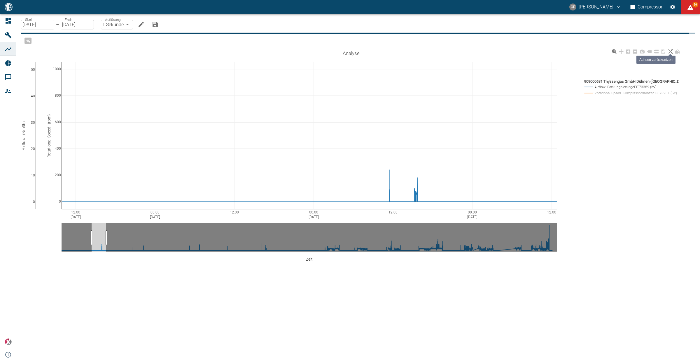
click at [672, 49] on icon at bounding box center [670, 51] width 5 height 5
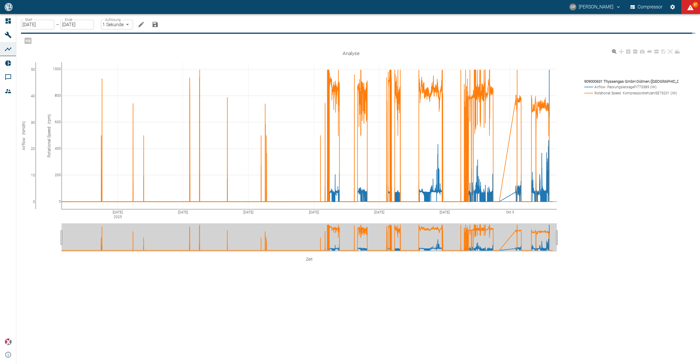
click at [623, 90] on rect at bounding box center [629, 93] width 94 height 6
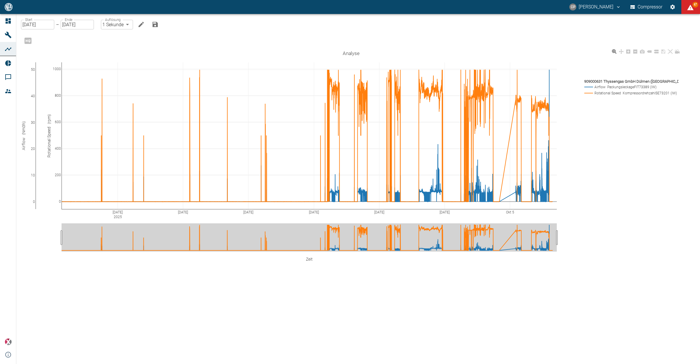
click at [616, 90] on rect at bounding box center [629, 93] width 94 height 6
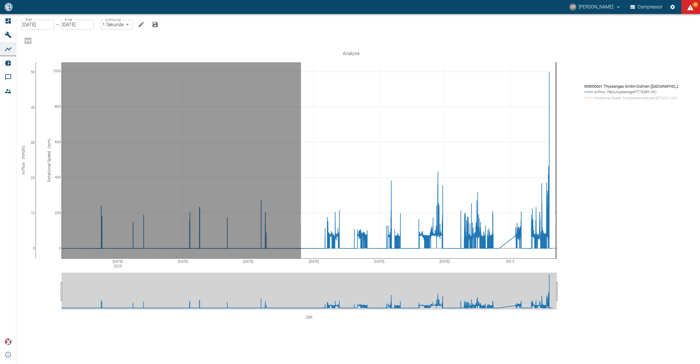
drag, startPoint x: 308, startPoint y: 212, endPoint x: 562, endPoint y: 216, distance: 254.2
